Goal: Check status: Check status

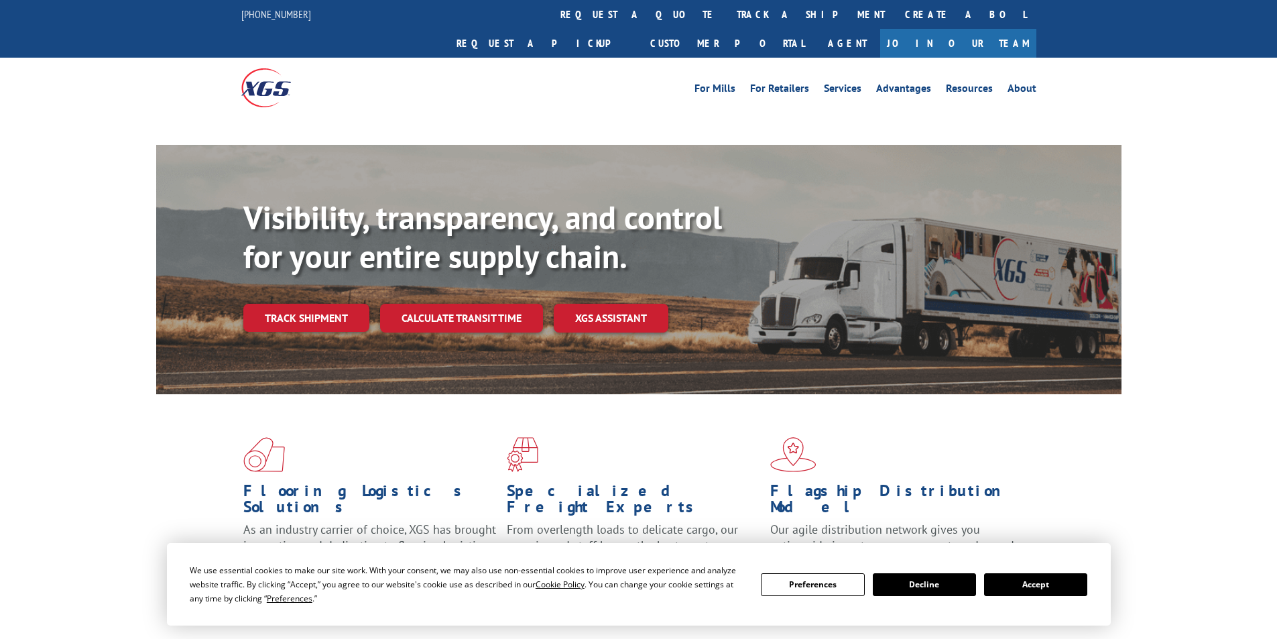
click at [1057, 583] on button "Accept" at bounding box center [1035, 584] width 103 height 23
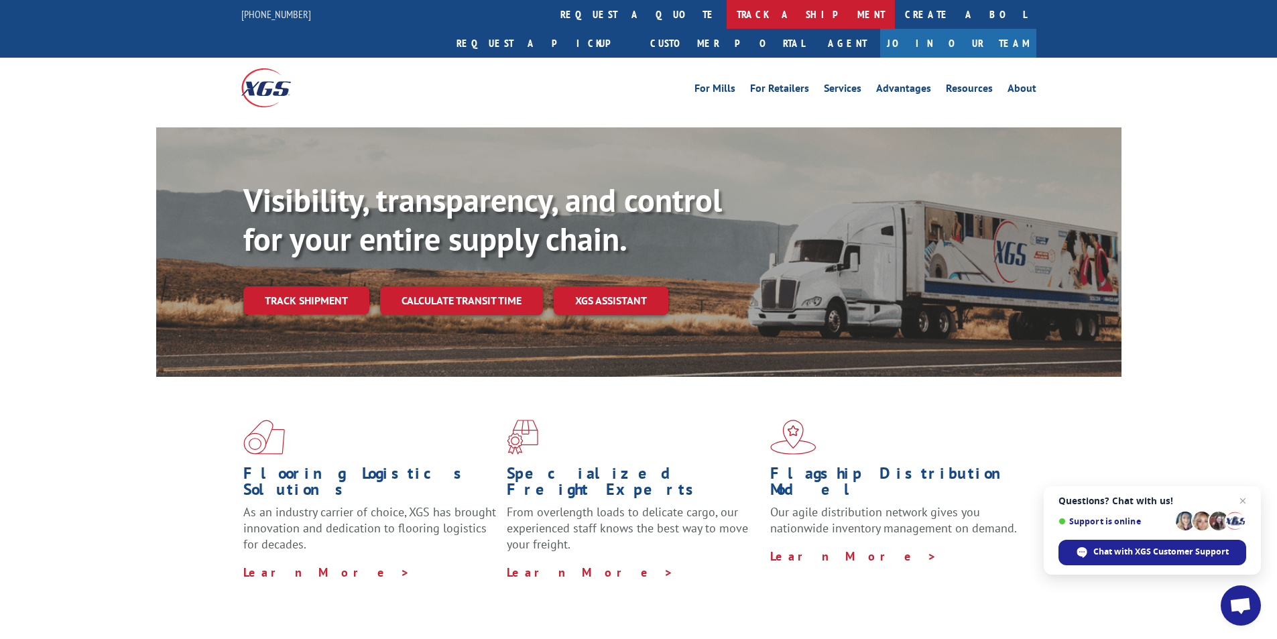
click at [727, 10] on link "track a shipment" at bounding box center [811, 14] width 168 height 29
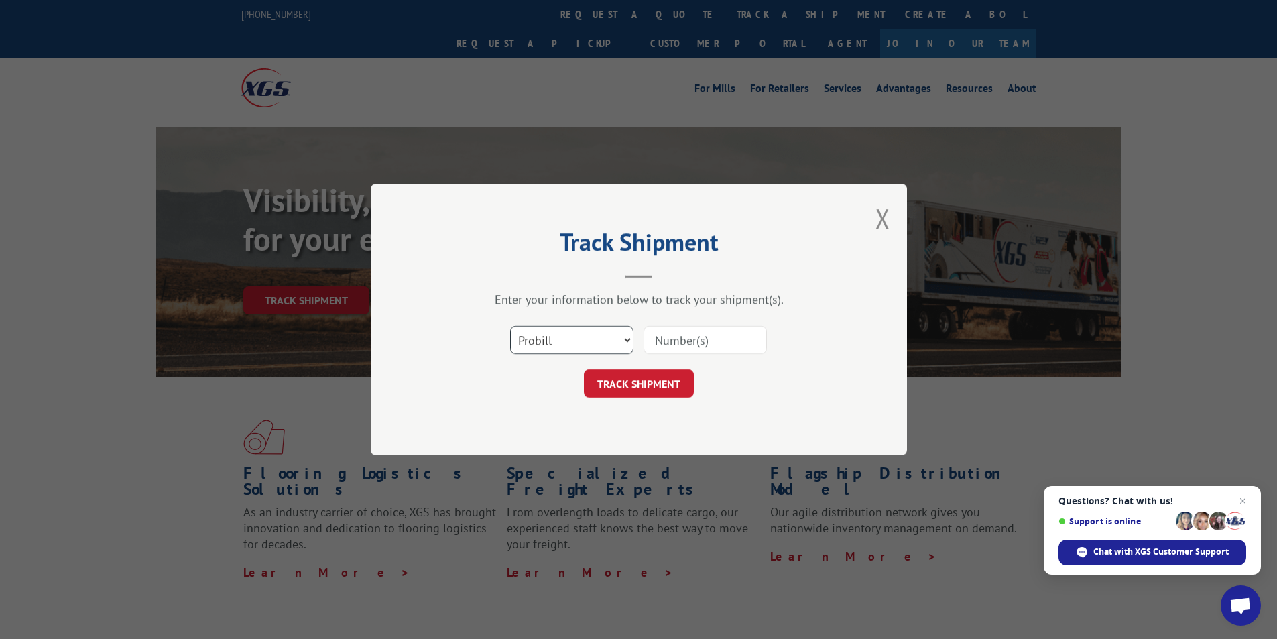
click at [589, 335] on select "Select category... Probill BOL PO" at bounding box center [571, 340] width 123 height 28
select select "bol"
click at [510, 326] on select "Select category... Probill BOL PO" at bounding box center [571, 340] width 123 height 28
click at [703, 340] on input at bounding box center [705, 340] width 123 height 28
paste input "7063636"
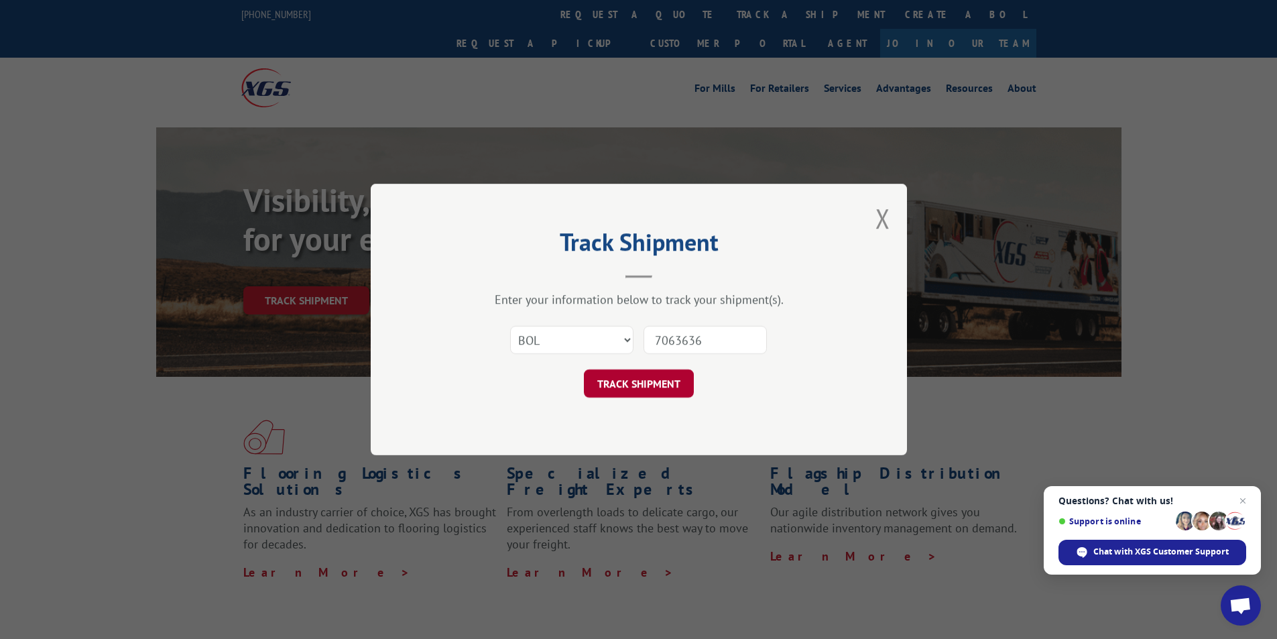
type input "7063636"
click at [645, 386] on button "TRACK SHIPMENT" at bounding box center [639, 383] width 110 height 28
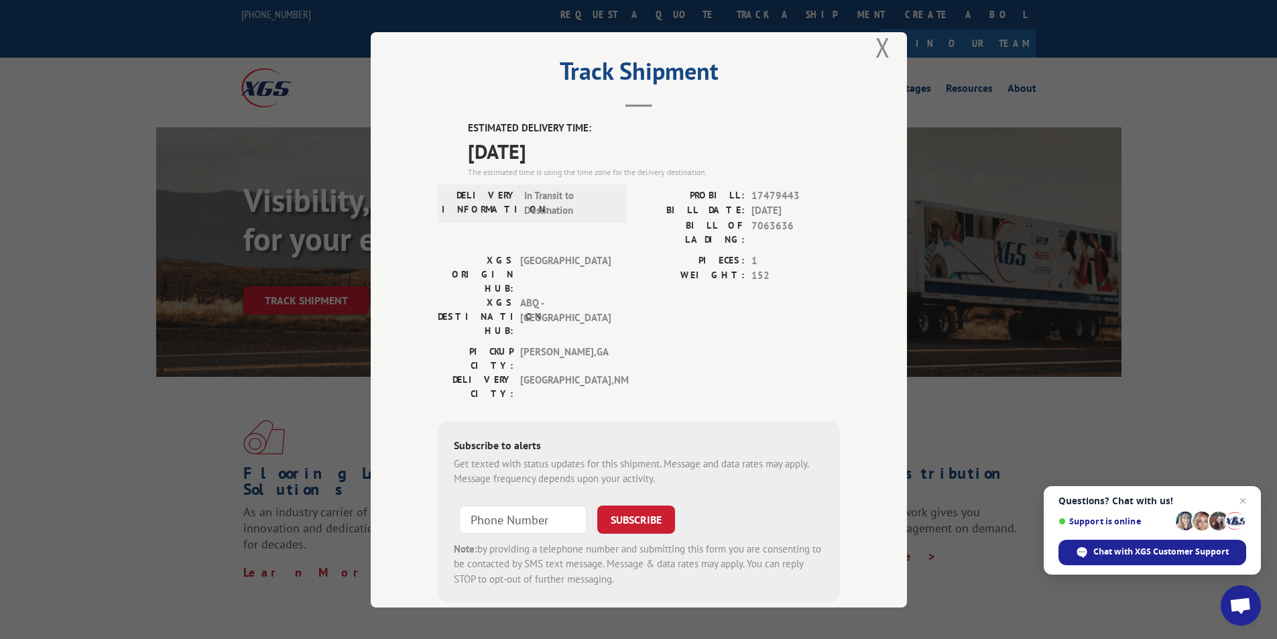
scroll to position [30, 0]
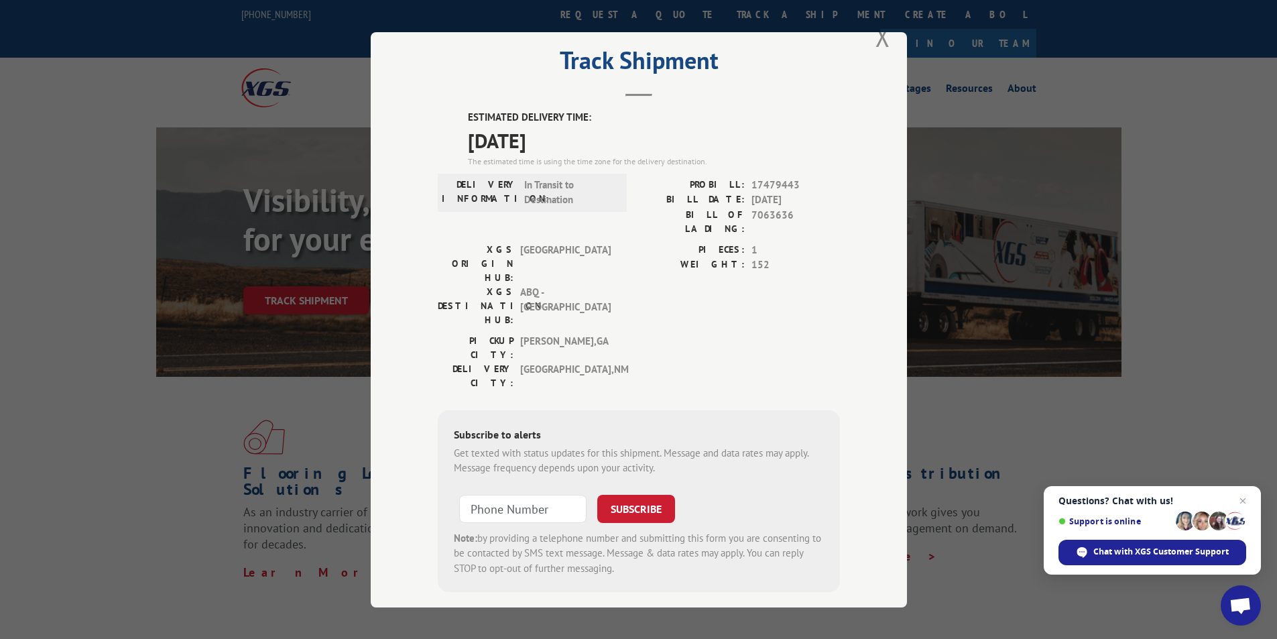
click at [571, 141] on span "[DATE]" at bounding box center [654, 140] width 372 height 30
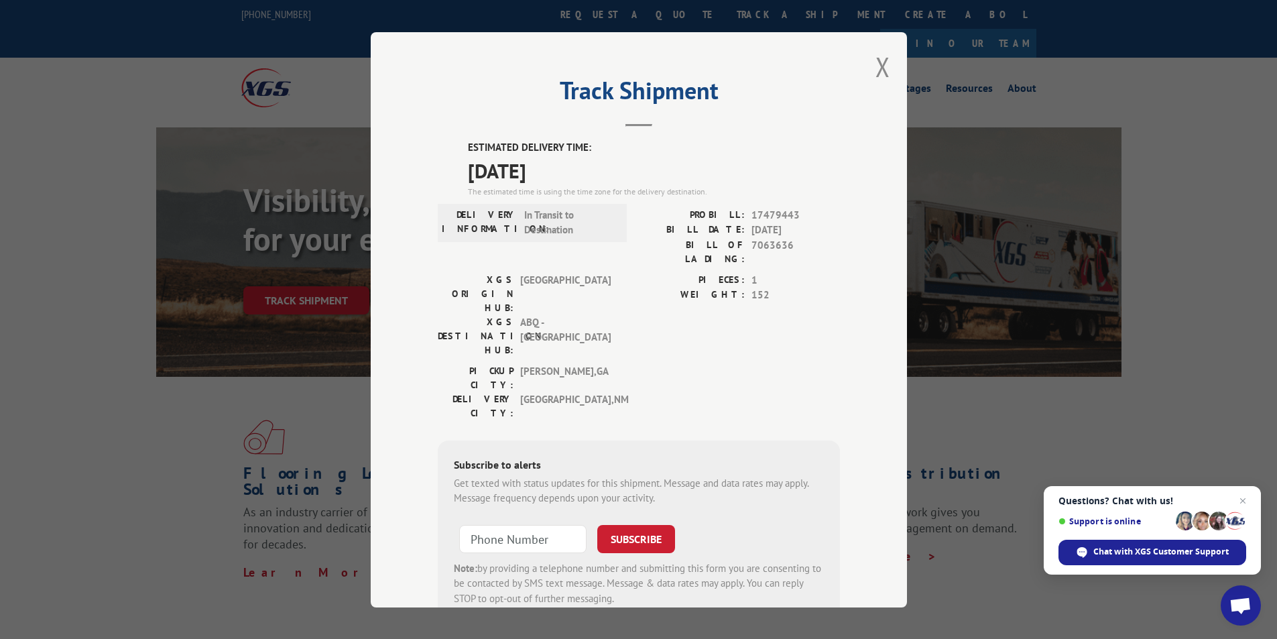
click at [1257, 495] on span "Questions? Chat with us! Support is online Chat with XGS Customer Support" at bounding box center [1152, 530] width 217 height 89
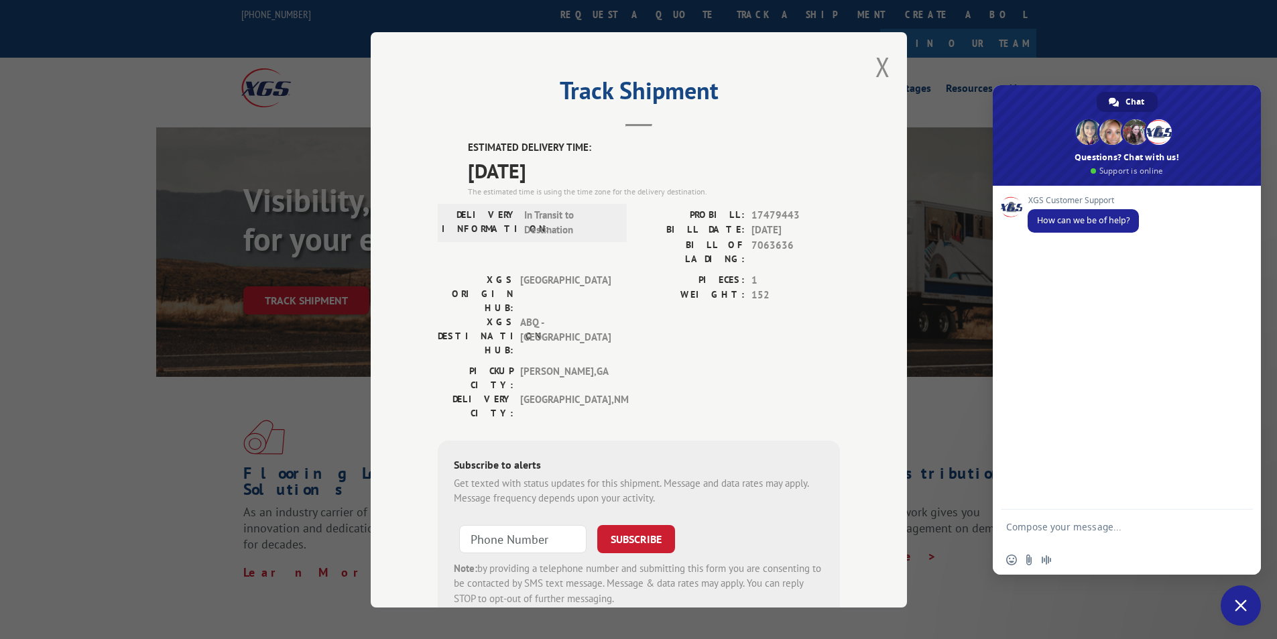
click at [1109, 42] on div "Track Shipment ESTIMATED DELIVERY TIME: [DATE] The estimated time is using the …" at bounding box center [638, 319] width 1277 height 639
click at [1100, 602] on div "Track Shipment ESTIMATED DELIVERY TIME: [DATE] The estimated time is using the …" at bounding box center [638, 319] width 1277 height 639
click at [1241, 589] on span "Close chat" at bounding box center [1241, 605] width 40 height 40
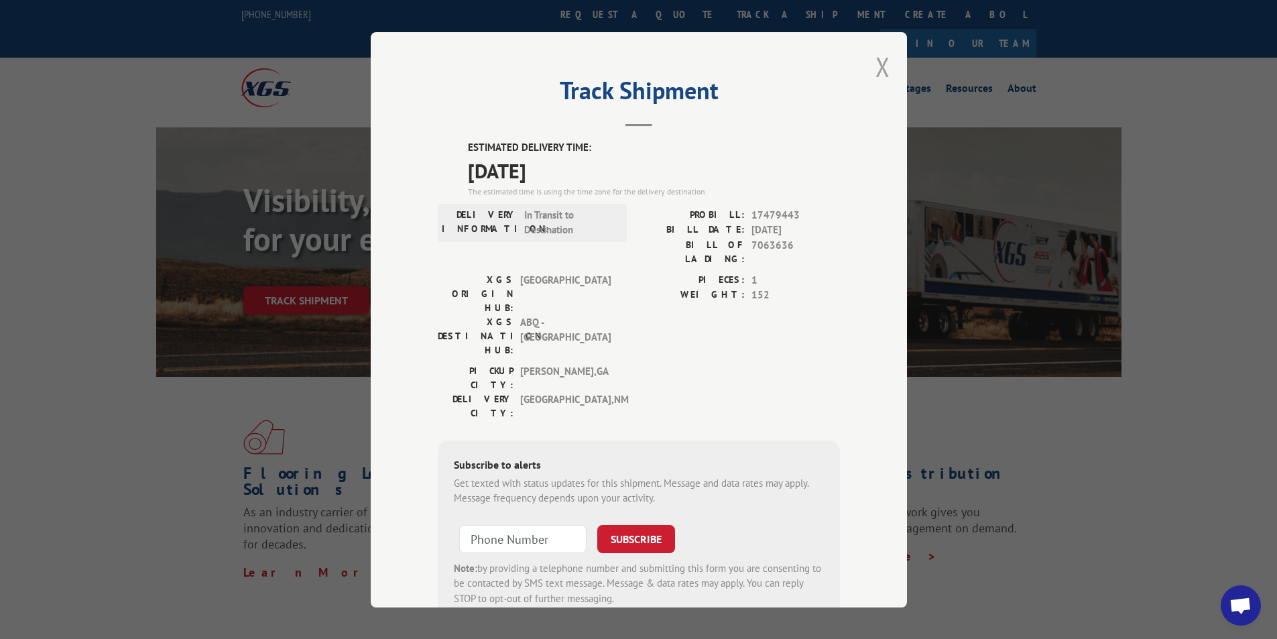
click at [880, 66] on button "Close modal" at bounding box center [883, 67] width 15 height 36
